Goal: Information Seeking & Learning: Learn about a topic

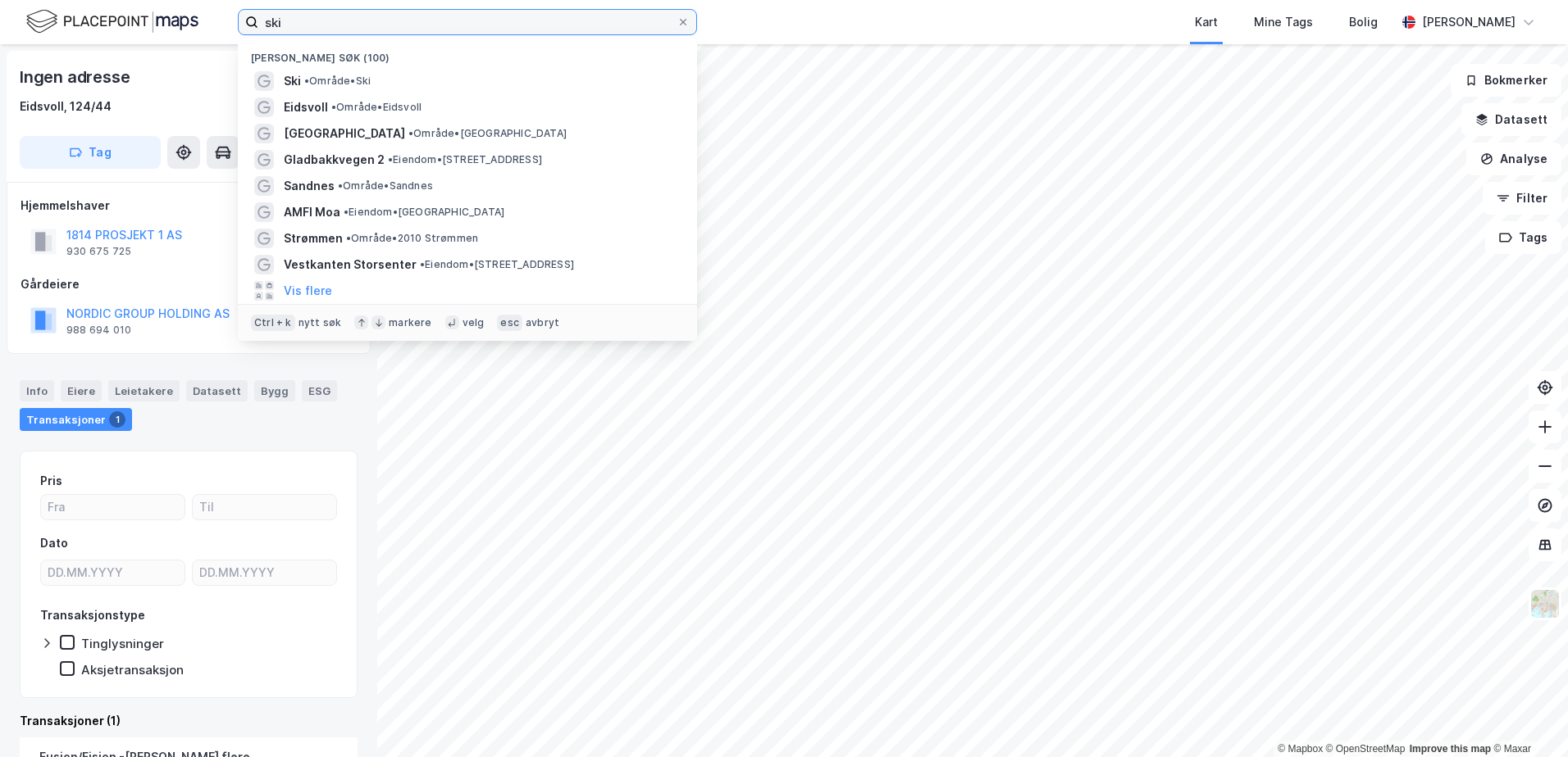
drag, startPoint x: 300, startPoint y: 22, endPoint x: 238, endPoint y: 23, distance: 62.0
click at [238, 23] on label "ski" at bounding box center [467, 22] width 459 height 26
type input "alta"
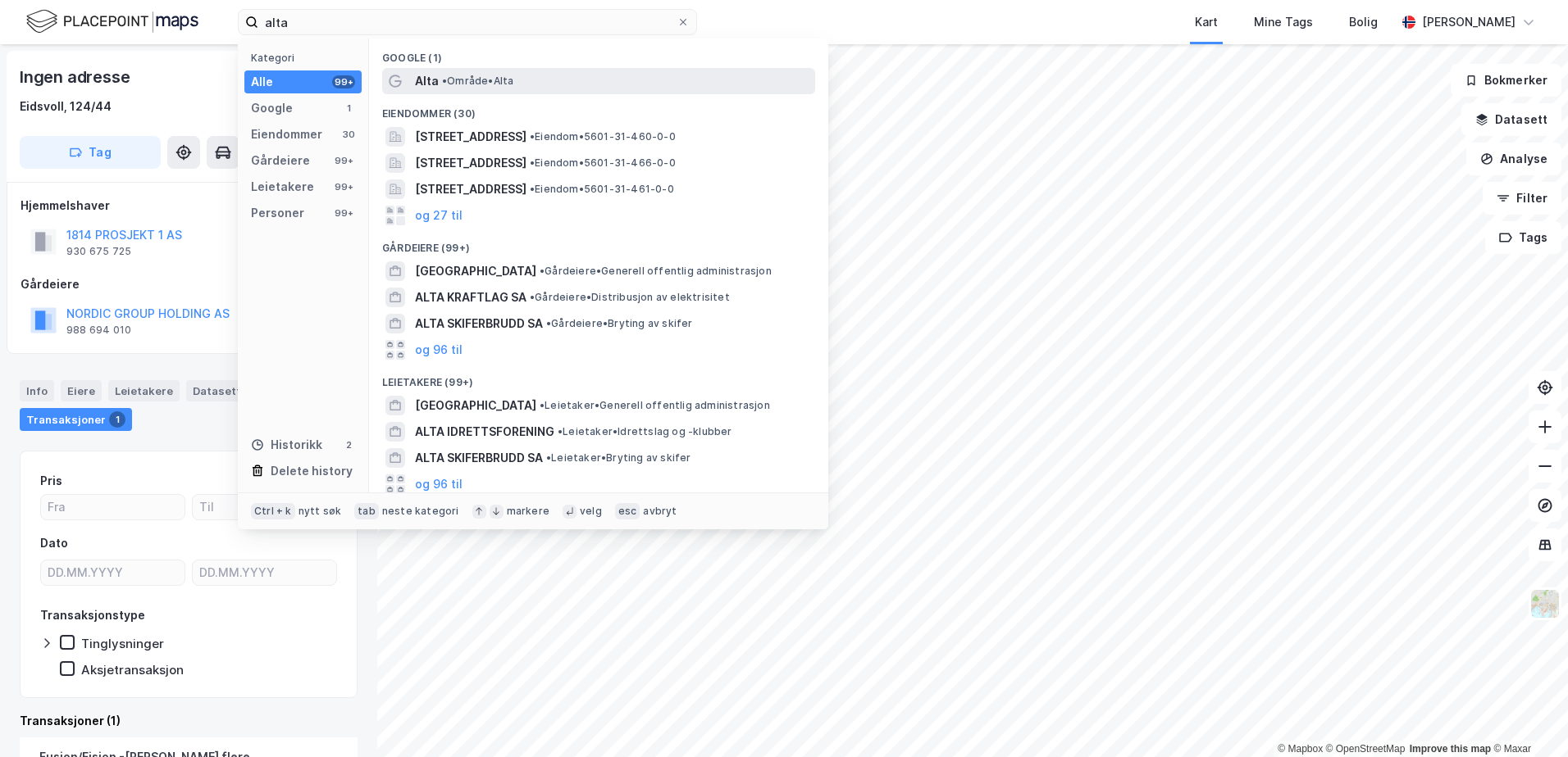
click at [444, 79] on span "•" at bounding box center [444, 80] width 5 height 12
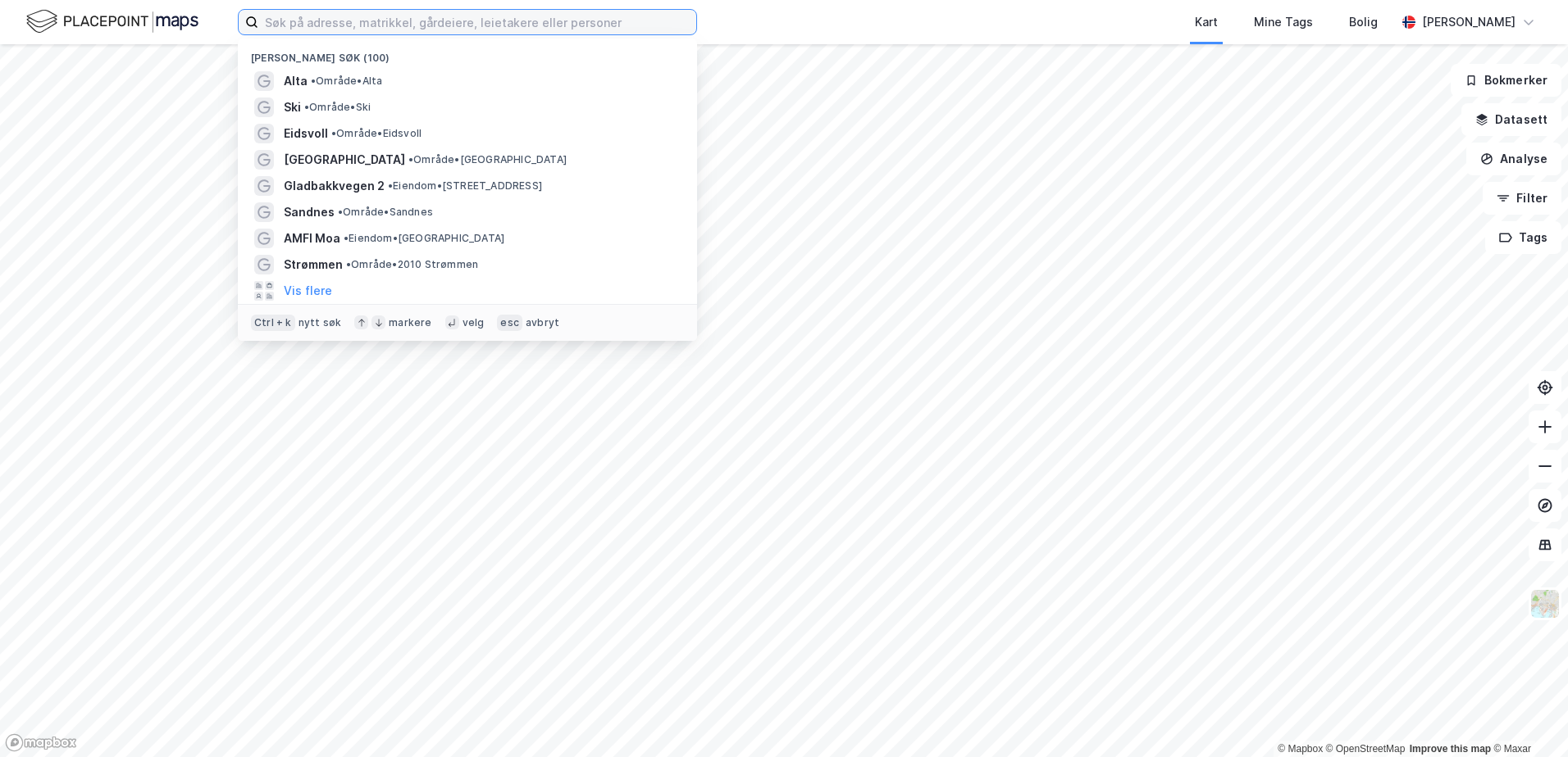
click at [306, 24] on input at bounding box center [477, 22] width 437 height 24
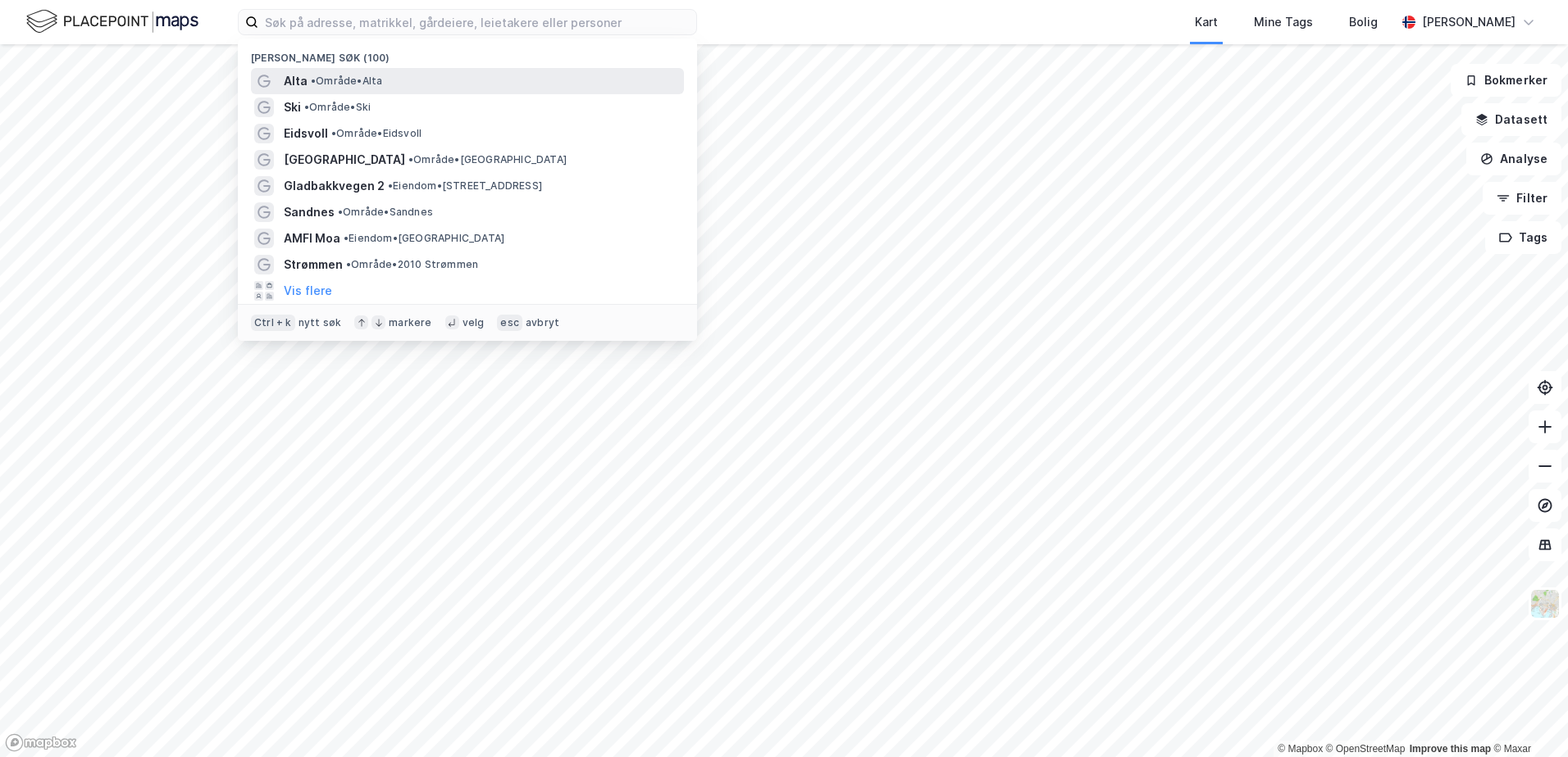
click at [324, 79] on span "• Område • Alta" at bounding box center [346, 81] width 71 height 13
